Goal: Transaction & Acquisition: Purchase product/service

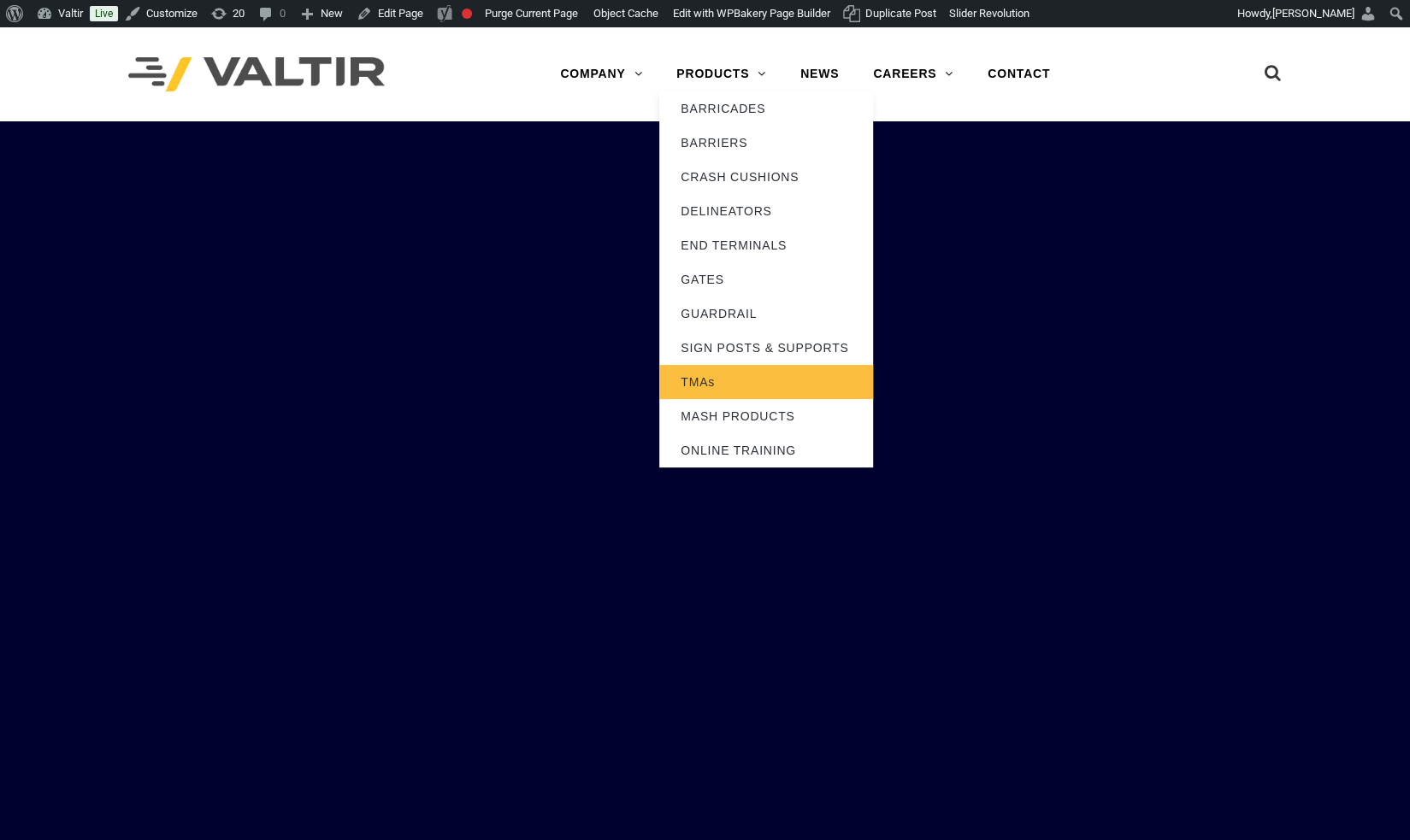
click at [696, 376] on link "TMAs" at bounding box center [766, 381] width 214 height 34
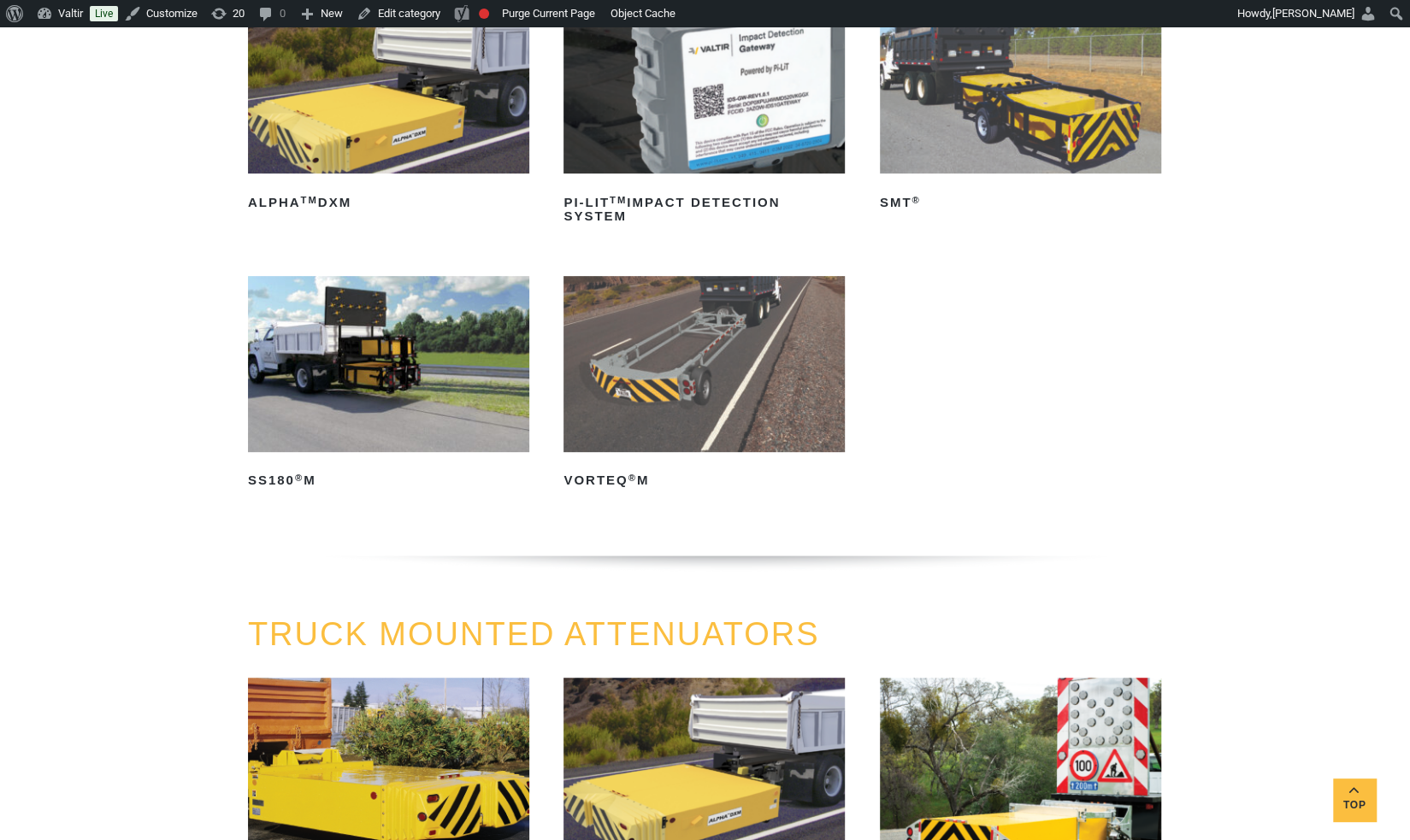
scroll to position [306, 0]
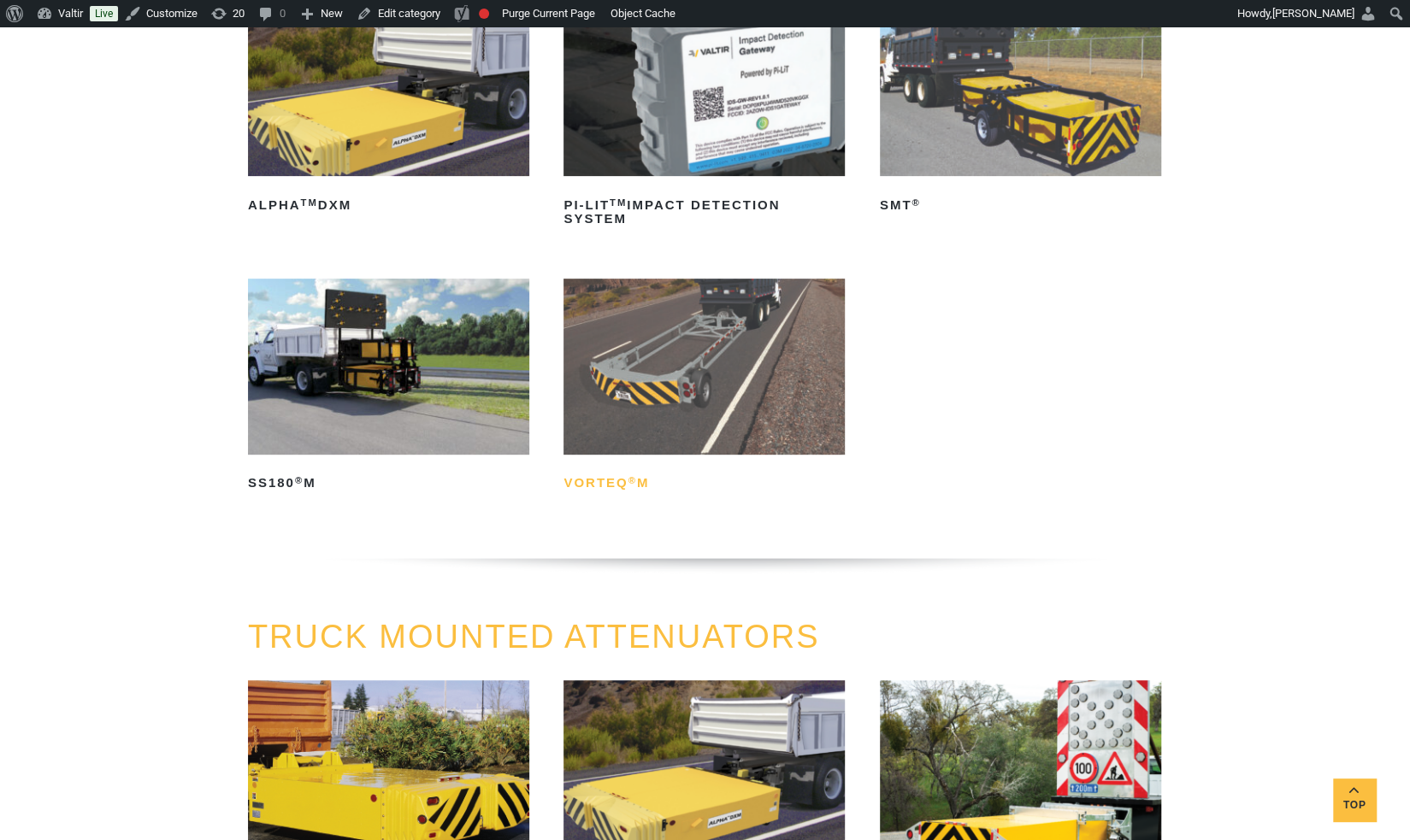
click at [632, 478] on sup "®" at bounding box center [633, 480] width 9 height 10
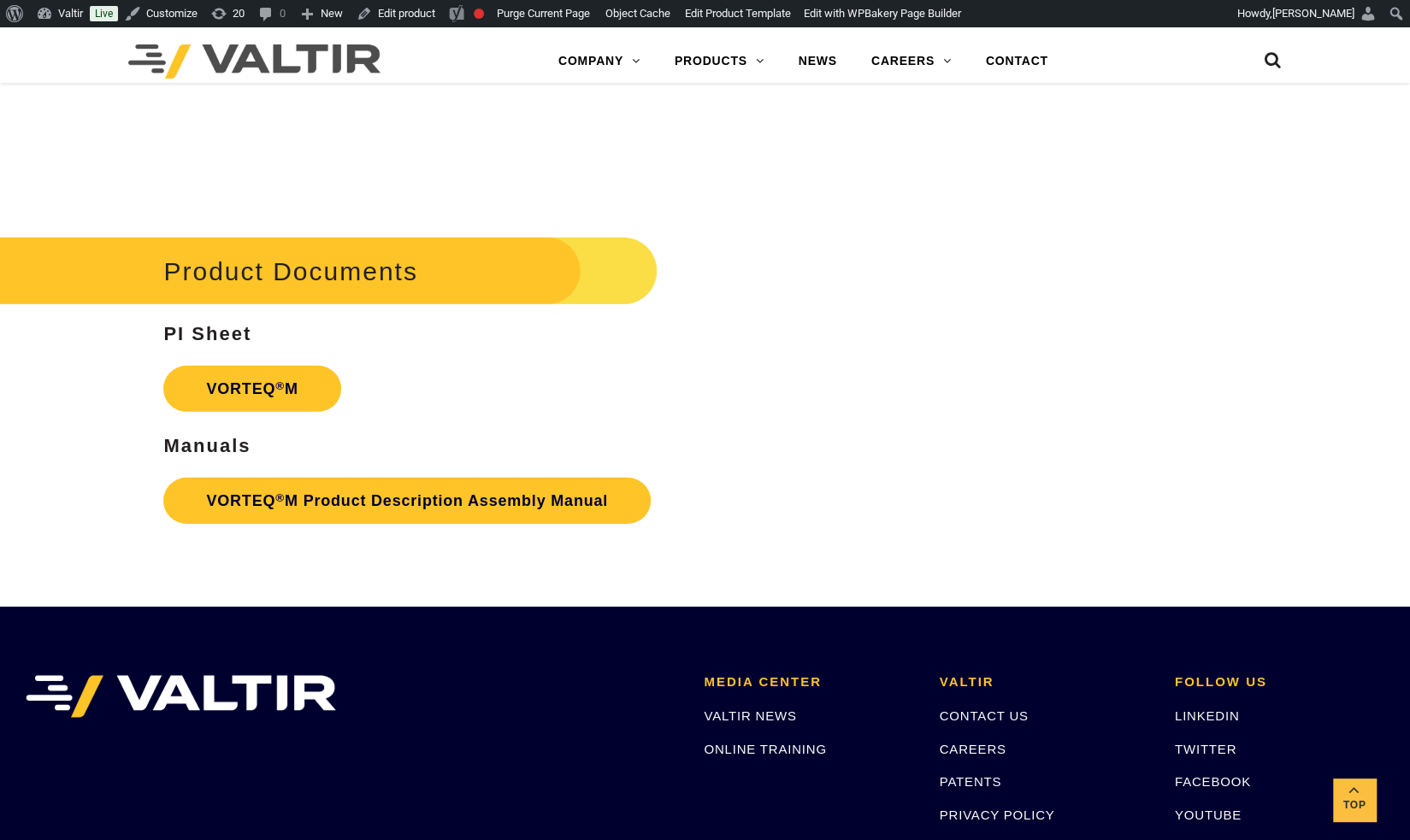
scroll to position [3210, 0]
